Goal: Information Seeking & Learning: Find specific page/section

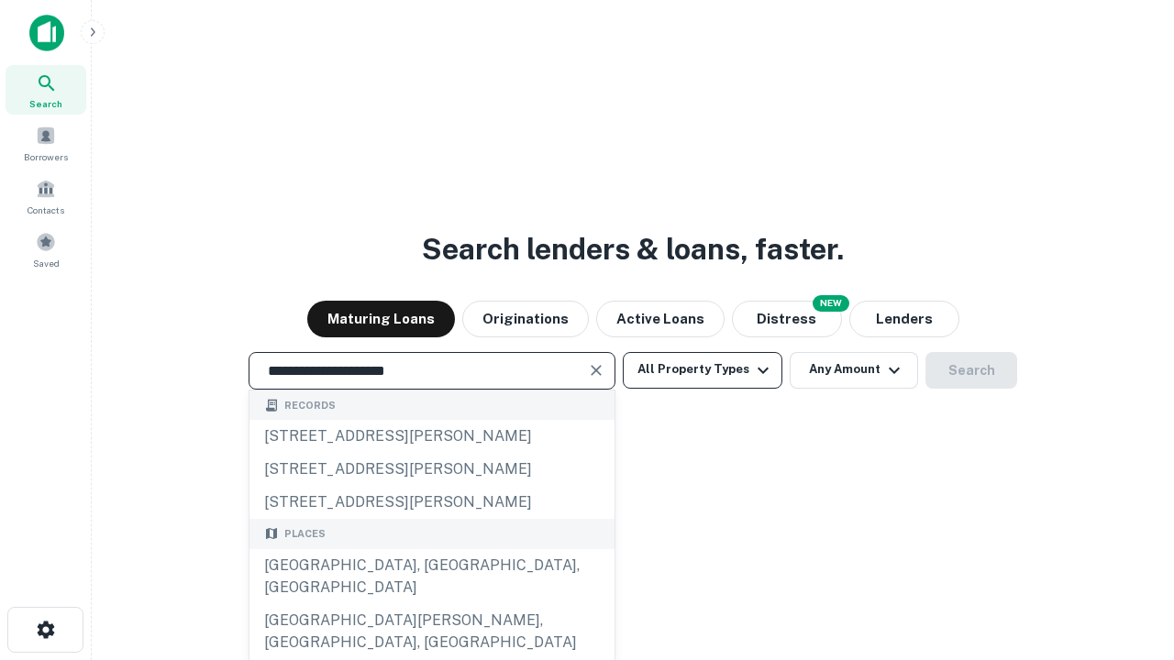
click at [431, 604] on div "[GEOGRAPHIC_DATA], [GEOGRAPHIC_DATA], [GEOGRAPHIC_DATA]" at bounding box center [431, 576] width 365 height 55
click at [702, 370] on button "All Property Types" at bounding box center [703, 370] width 160 height 37
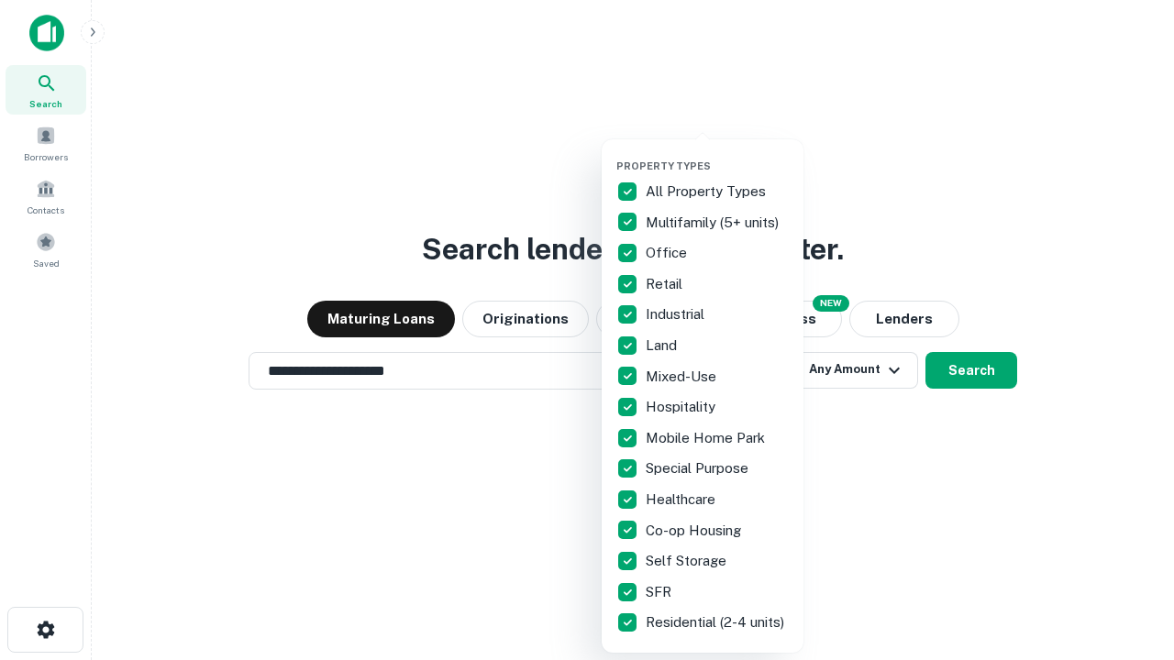
type input "**********"
click at [717, 154] on button "button" at bounding box center [717, 154] width 202 height 1
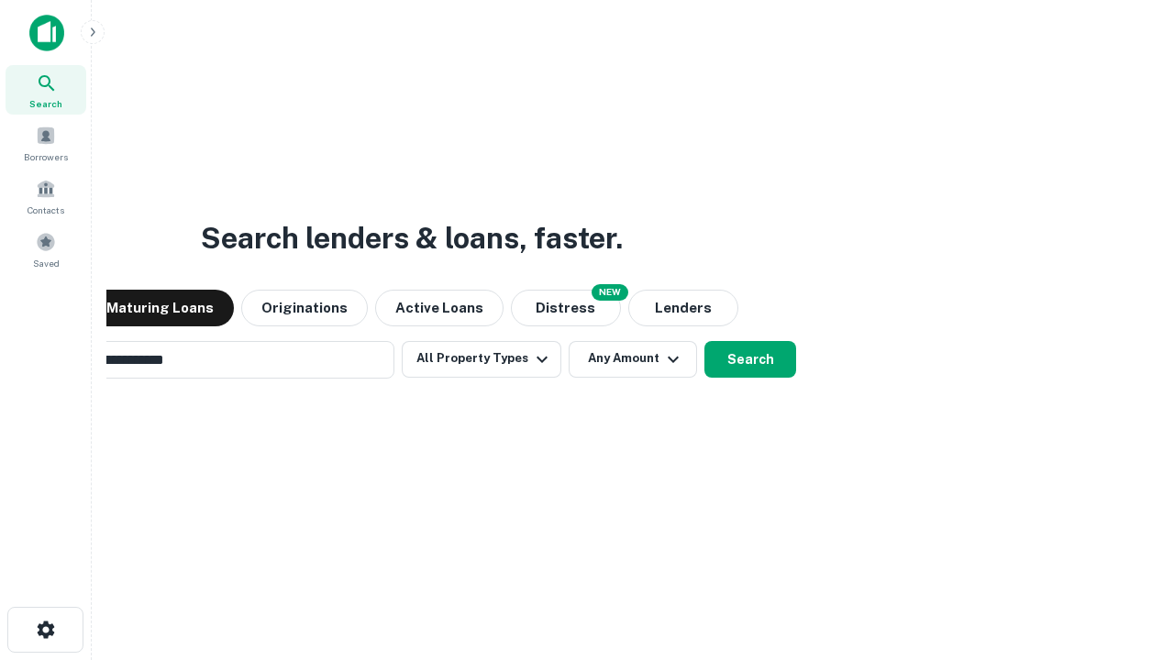
scroll to position [28, 0]
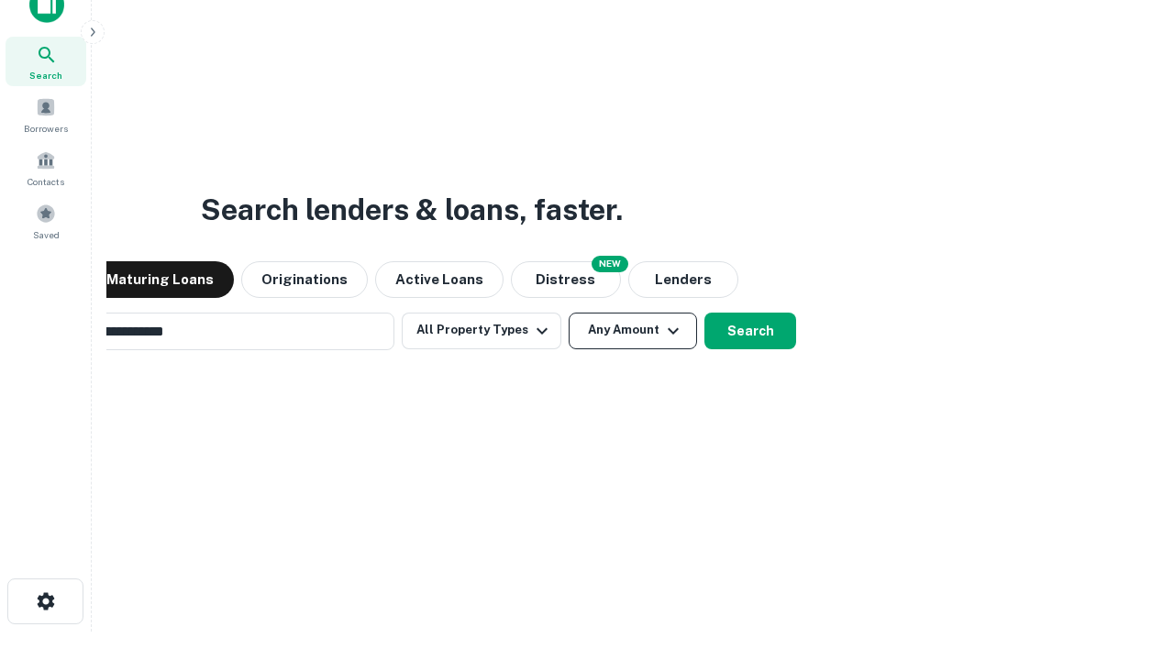
click at [569, 313] on button "Any Amount" at bounding box center [633, 331] width 128 height 37
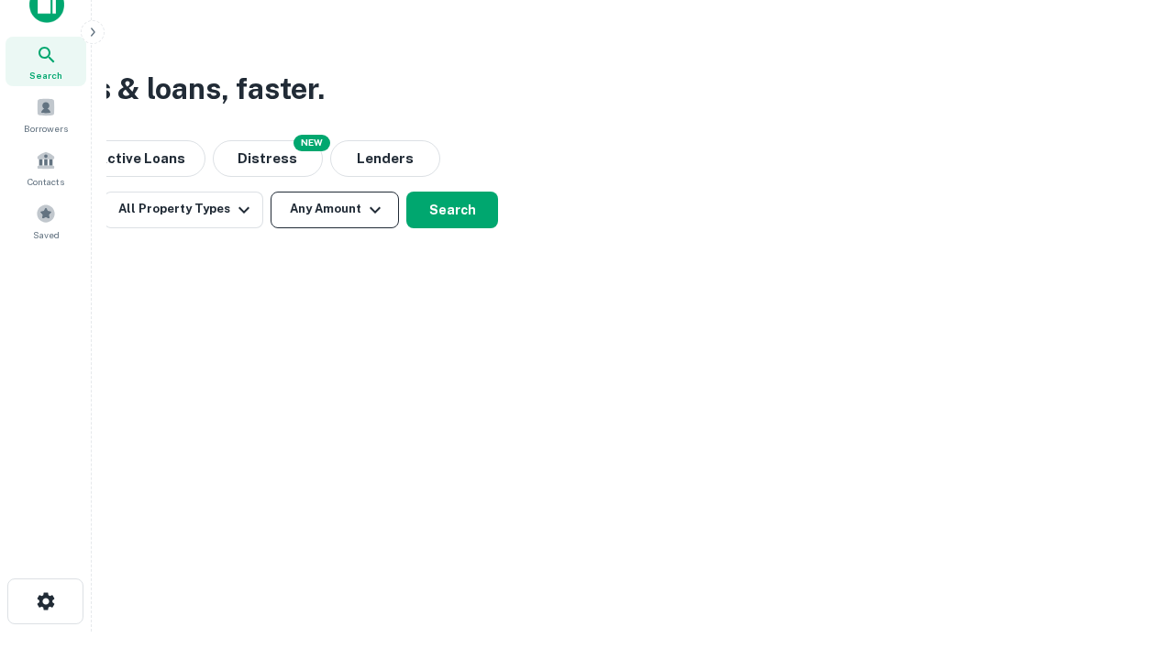
scroll to position [29, 0]
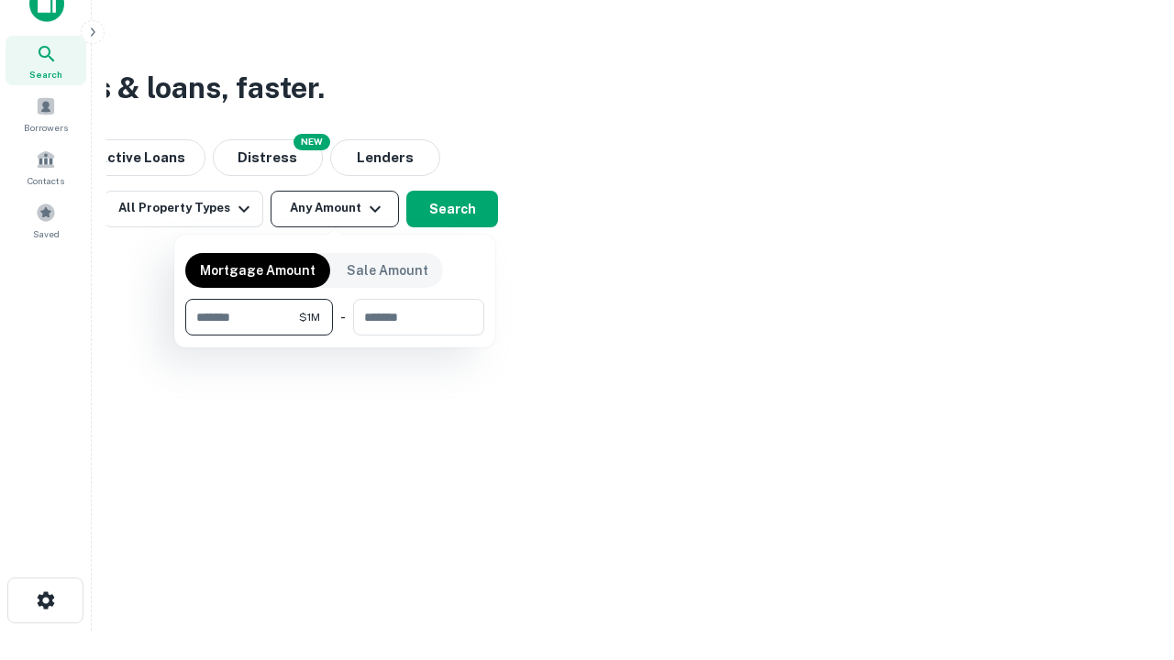
type input "*******"
click at [335, 336] on button "button" at bounding box center [334, 336] width 299 height 1
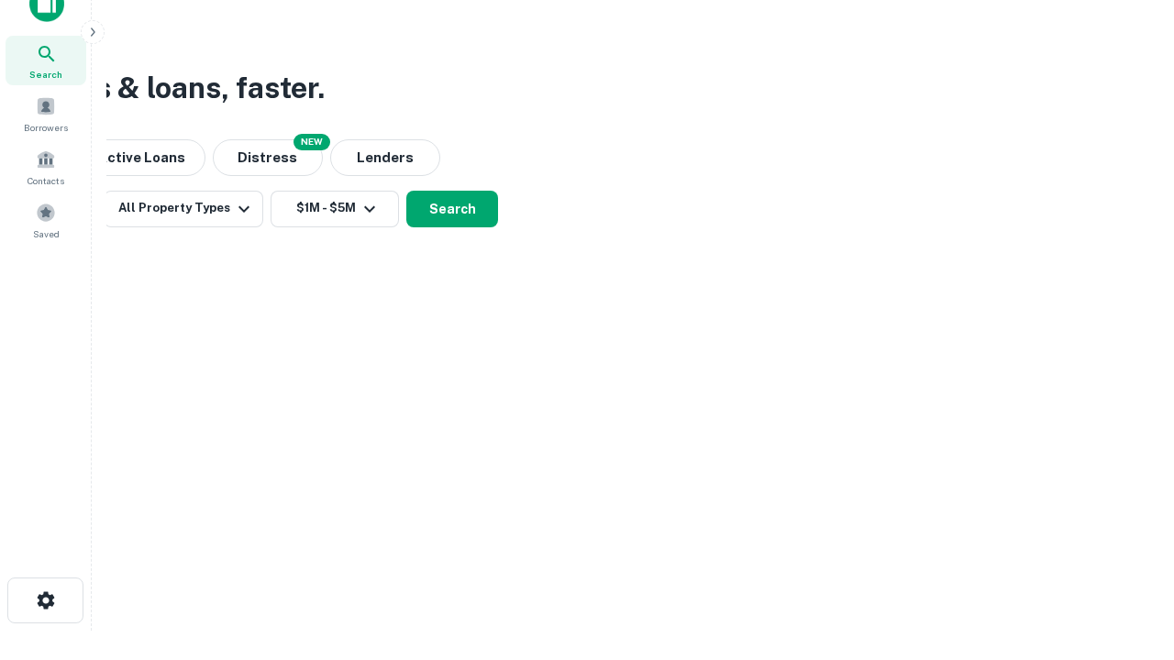
scroll to position [28, 0]
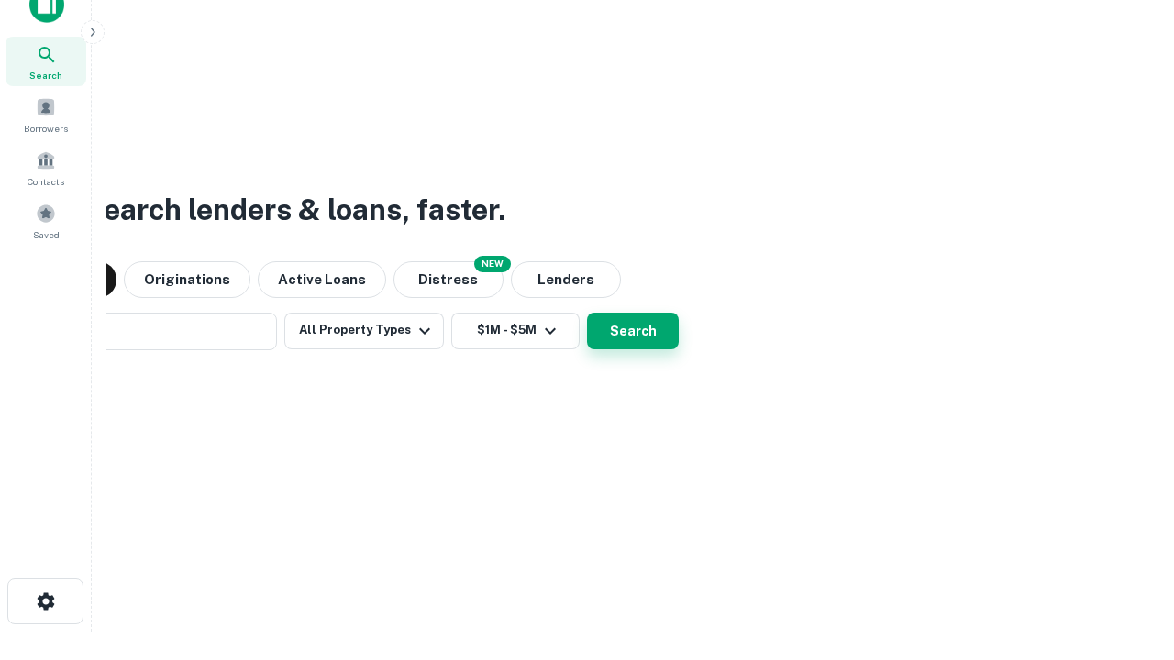
click at [587, 313] on button "Search" at bounding box center [633, 331] width 92 height 37
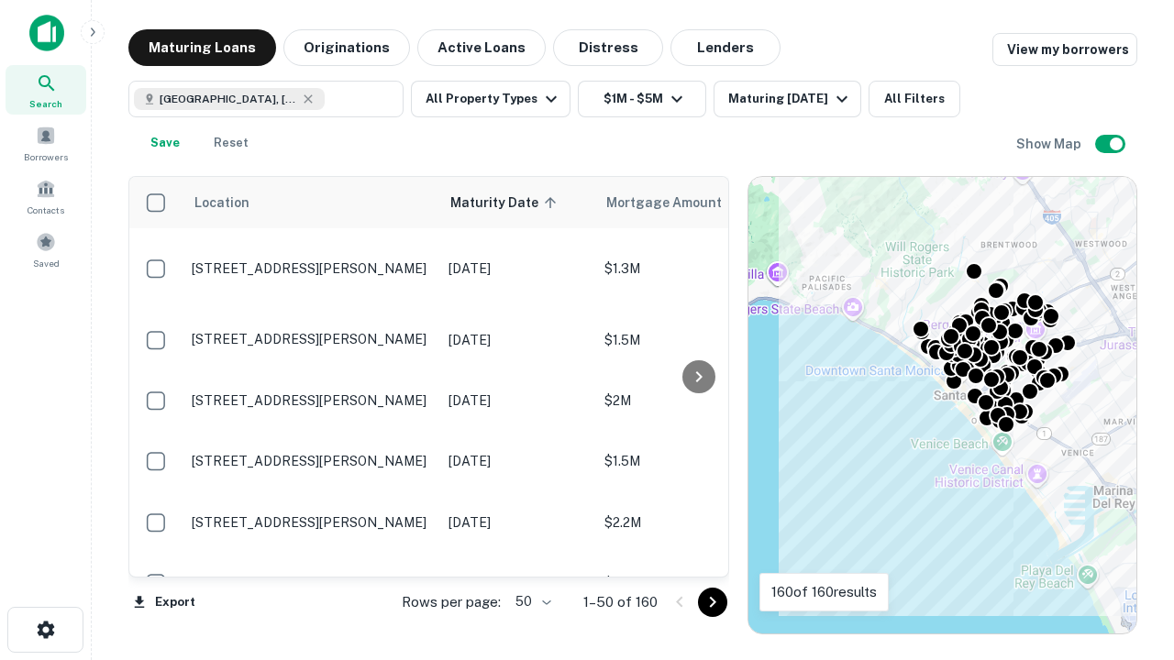
click at [530, 602] on body "Search Borrowers Contacts Saved Maturing Loans Originations Active Loans Distre…" at bounding box center [587, 330] width 1174 height 660
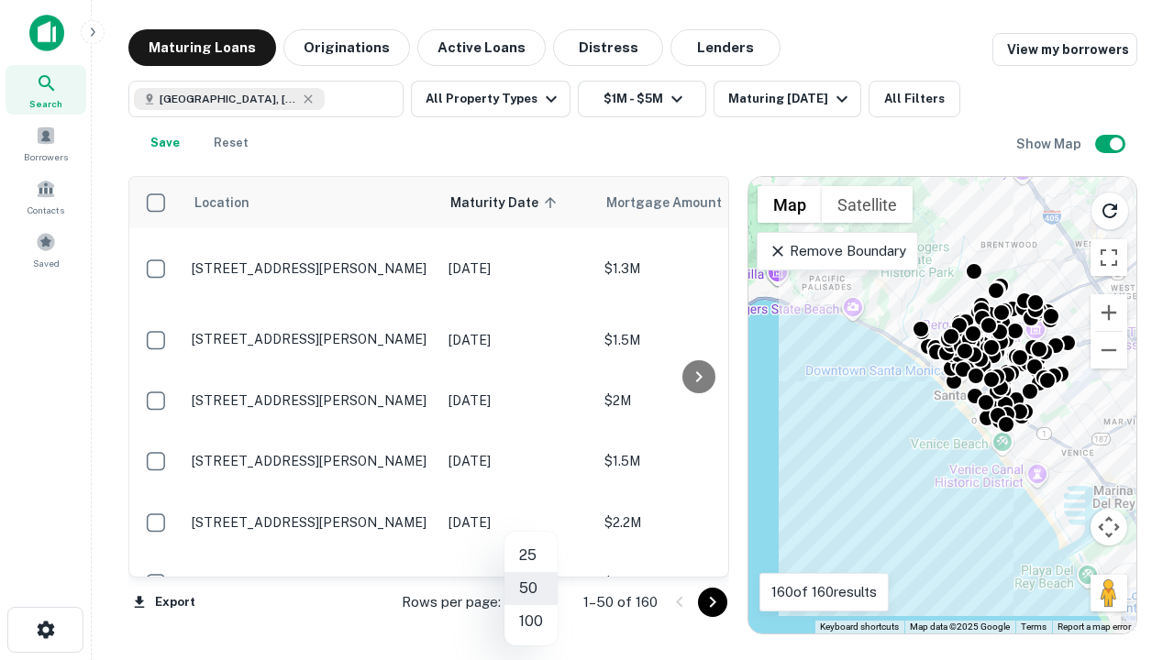
click at [531, 556] on li "25" at bounding box center [530, 555] width 53 height 33
